Goal: Find specific page/section: Find specific page/section

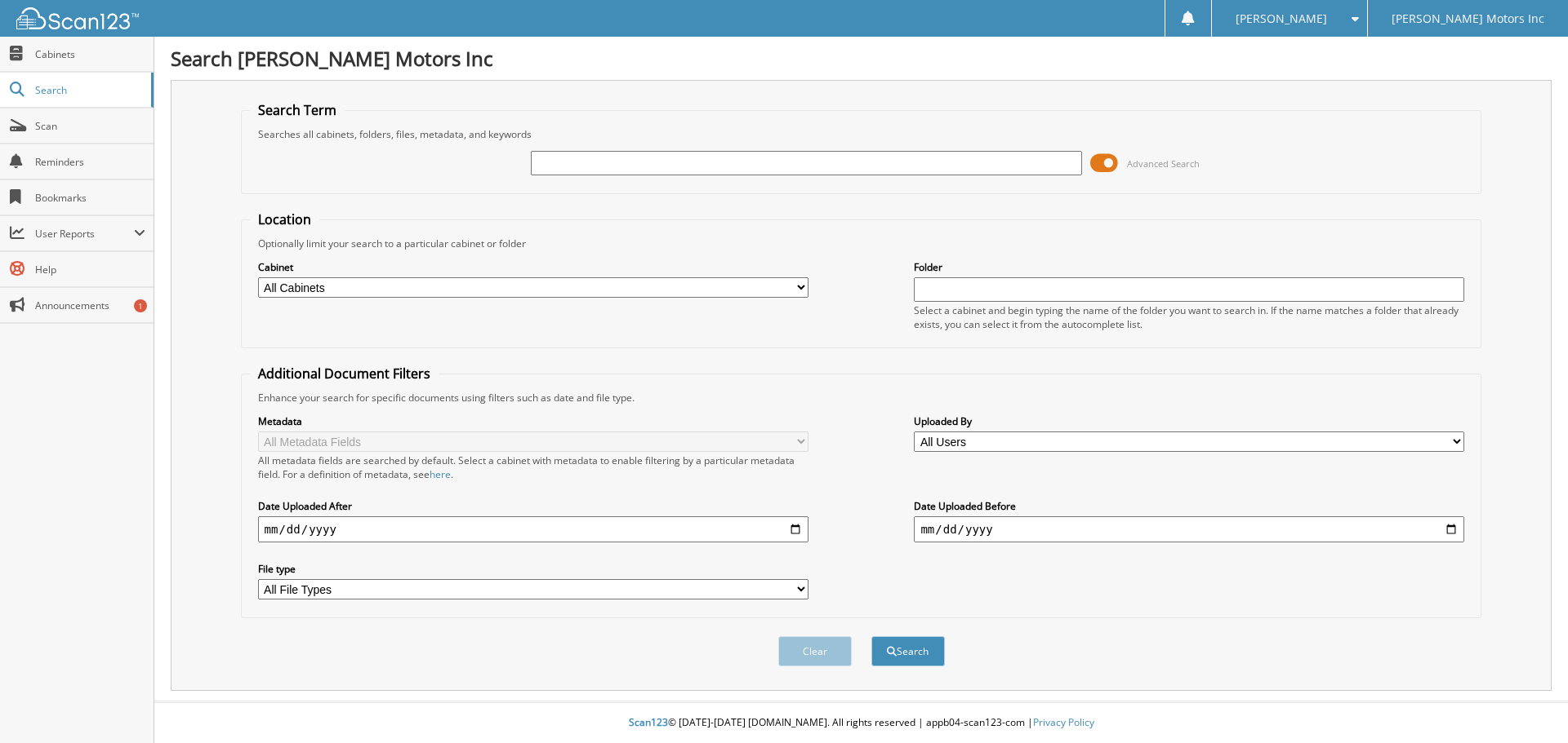
click at [579, 159] on input "text" at bounding box center [806, 163] width 550 height 24
type input "570545"
click at [918, 650] on button "Search" at bounding box center [908, 652] width 74 height 30
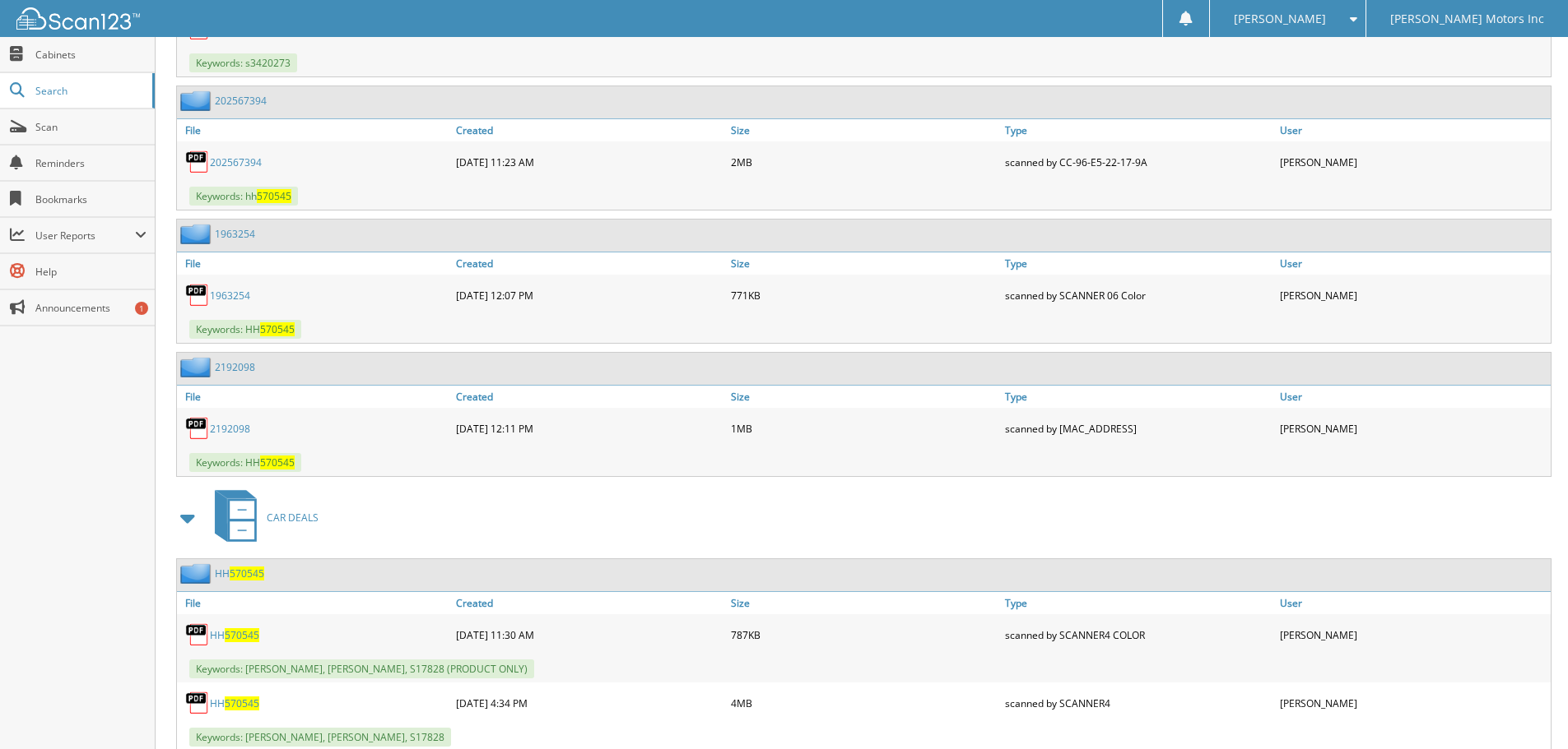
scroll to position [2209, 0]
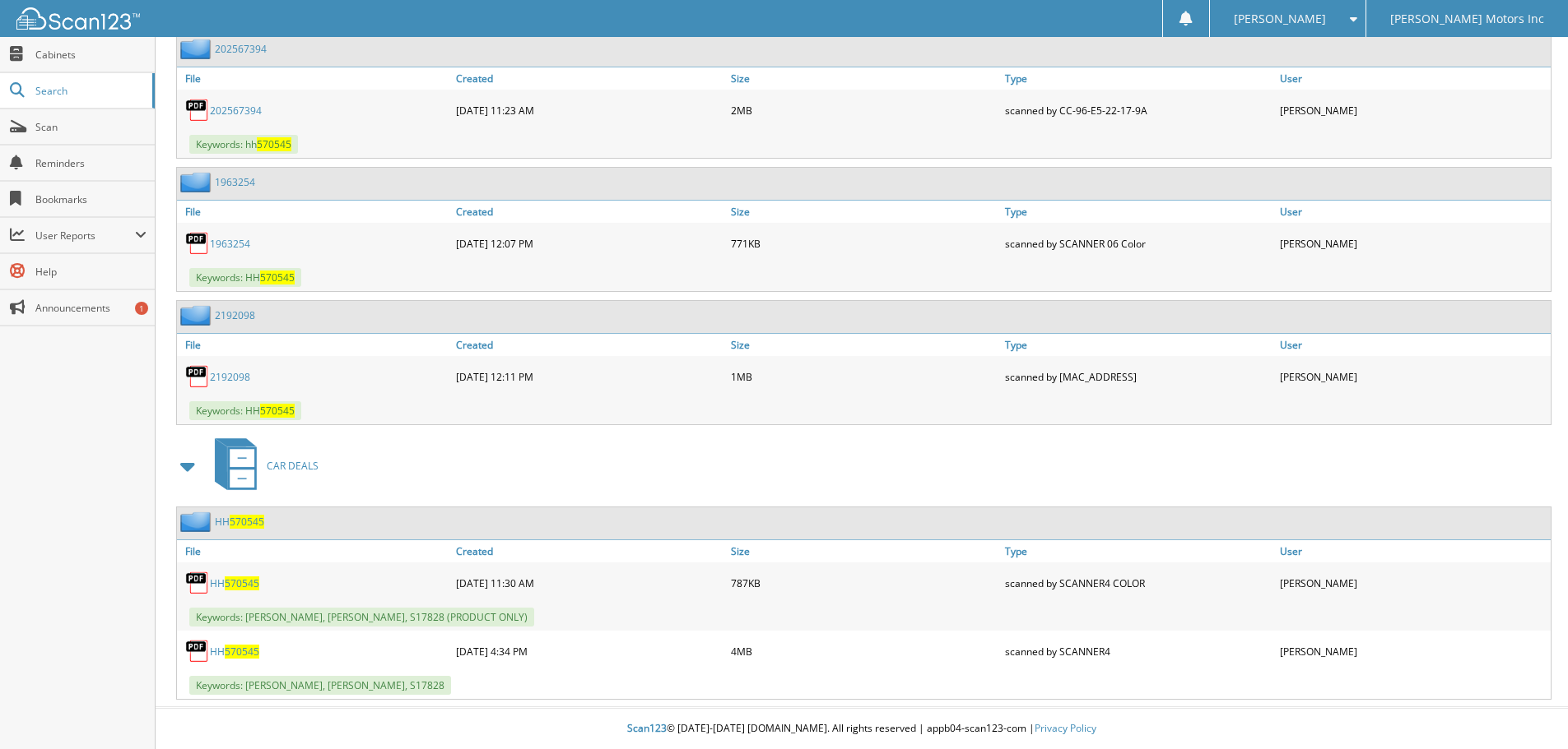
click at [244, 582] on span "570545" at bounding box center [242, 583] width 34 height 14
